Goal: Transaction & Acquisition: Book appointment/travel/reservation

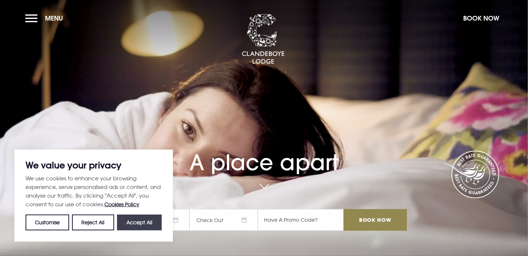
click at [142, 223] on button "Accept All" at bounding box center [139, 222] width 45 height 16
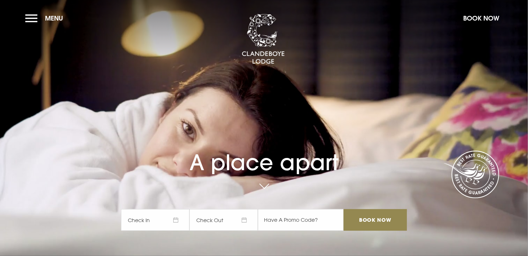
checkbox input "true"
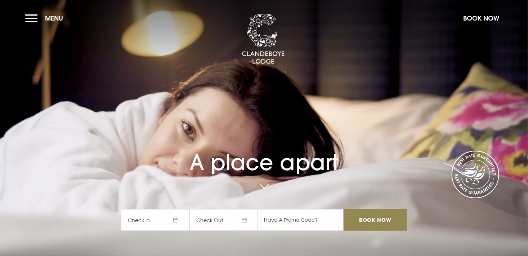
click at [181, 220] on span "Check In" at bounding box center [155, 220] width 68 height 22
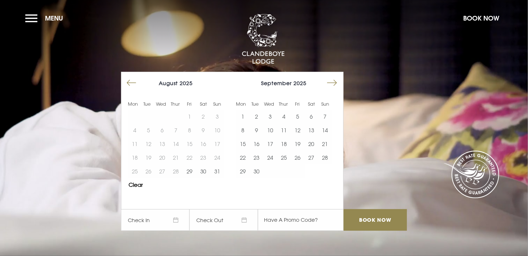
click at [336, 83] on button "Move forward to switch to the next month." at bounding box center [332, 83] width 14 height 14
click at [316, 130] on button "11" at bounding box center [312, 130] width 14 height 14
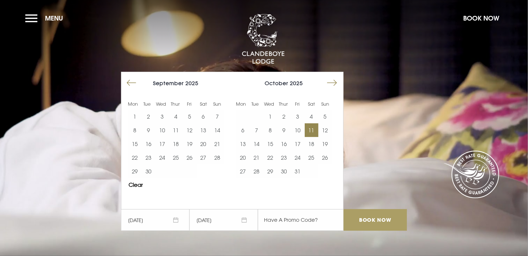
click at [369, 222] on input "Book Now" at bounding box center [375, 220] width 63 height 22
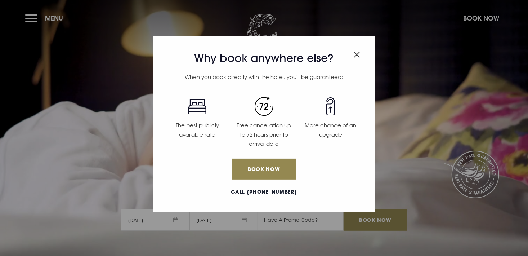
click at [356, 55] on img "Close modal" at bounding box center [357, 55] width 6 height 6
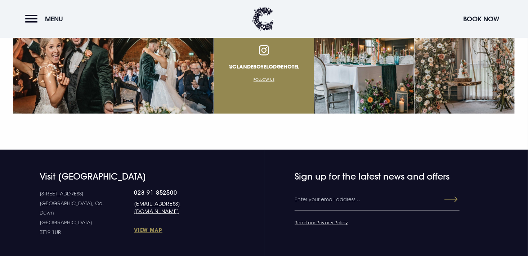
scroll to position [2660, 0]
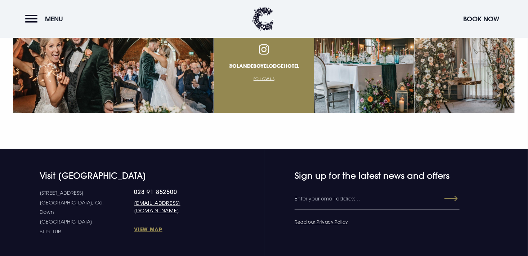
click at [260, 174] on div "Visit Clandeboye Lodge 10 Estate Road Bangor, Co. Down Northern Ireland BT19 1U…" at bounding box center [264, 203] width 510 height 66
click at [278, 189] on form "Leave this field blank Sign up for the latest news and offers Email Read our Pr…" at bounding box center [349, 203] width 162 height 66
